Goal: Information Seeking & Learning: Learn about a topic

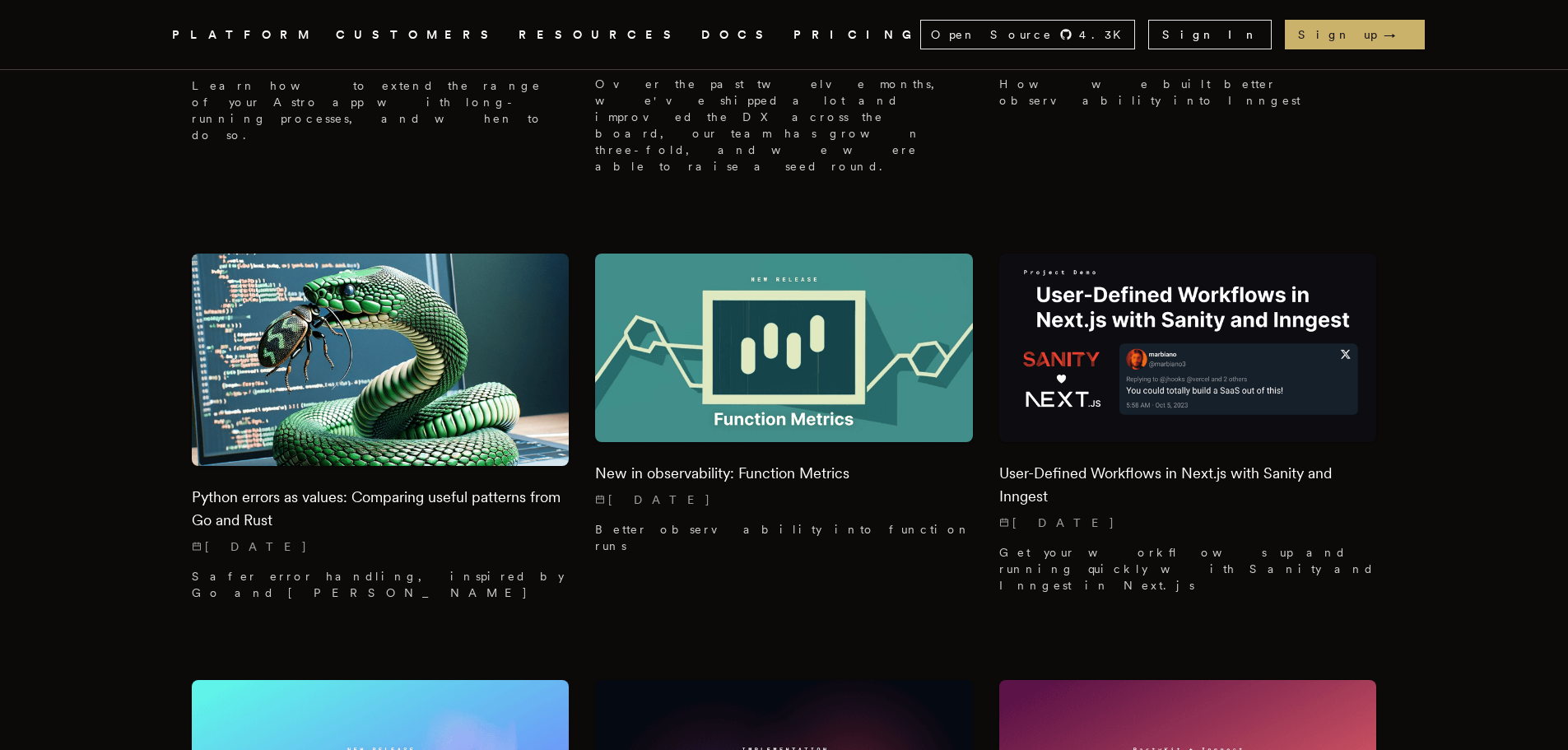
scroll to position [10305, 0]
